Goal: Task Accomplishment & Management: Manage account settings

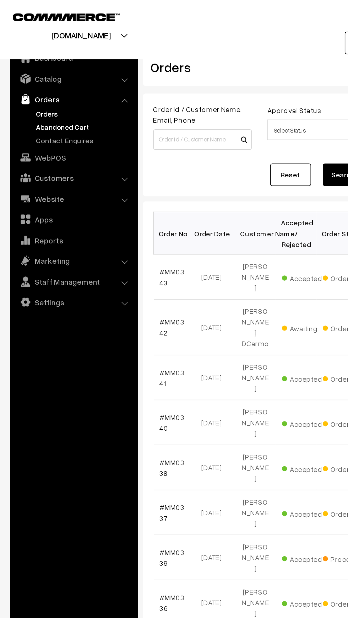
click at [31, 87] on link "Abandoned Cart" at bounding box center [58, 88] width 70 height 7
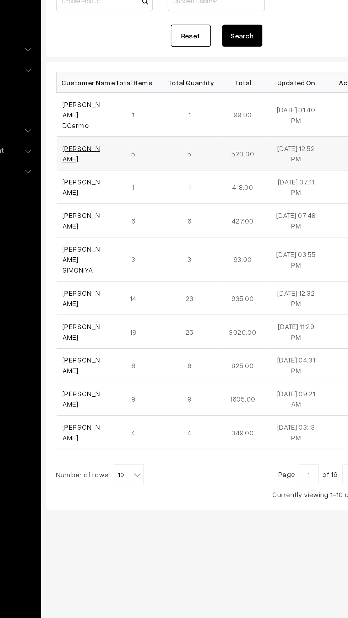
click at [117, 192] on link "[PERSON_NAME]" at bounding box center [124, 199] width 27 height 14
click at [114, 215] on link "[PERSON_NAME]" at bounding box center [124, 222] width 27 height 14
